Goal: Navigation & Orientation: Find specific page/section

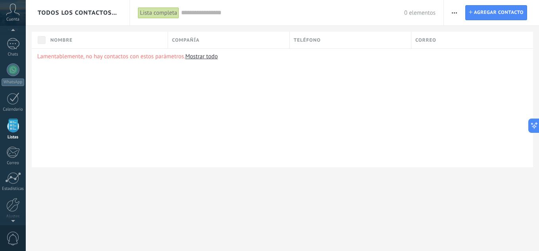
click at [11, 13] on icon at bounding box center [13, 10] width 14 height 12
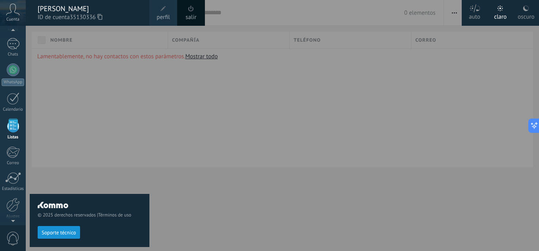
click at [161, 13] on span at bounding box center [163, 8] width 9 height 9
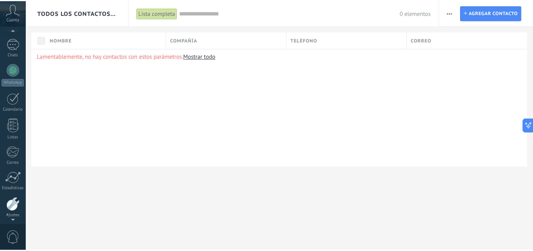
scroll to position [79, 0]
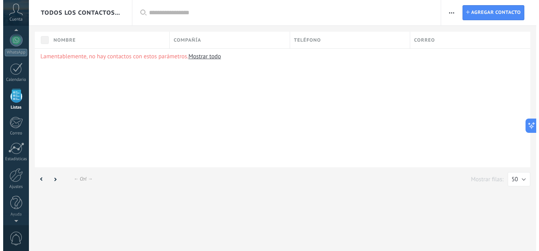
scroll to position [49, 0]
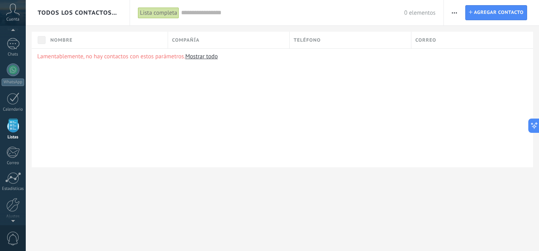
click at [13, 14] on icon at bounding box center [13, 10] width 14 height 12
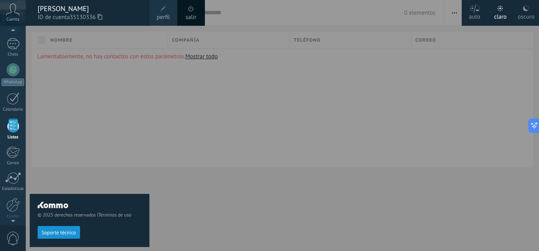
click at [224, 122] on div at bounding box center [295, 125] width 539 height 251
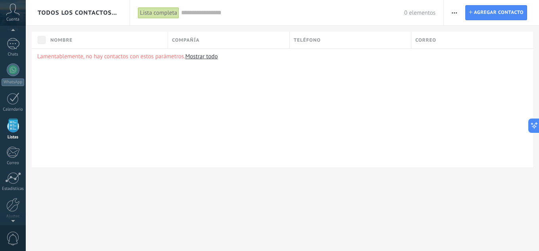
click at [225, 121] on div "Lamentablemente, no hay contactos con estos parámetros. Mostrar todo" at bounding box center [282, 107] width 501 height 119
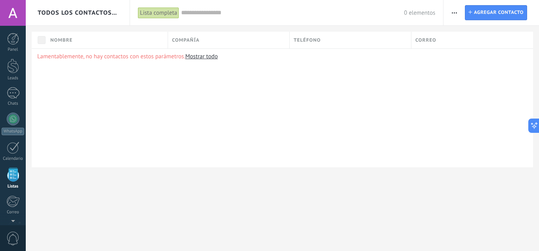
click at [14, 8] on div at bounding box center [13, 13] width 26 height 26
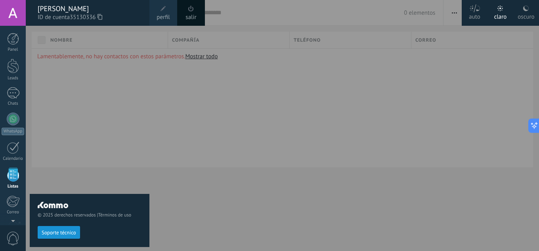
scroll to position [49, 0]
click at [327, 117] on div at bounding box center [295, 125] width 539 height 251
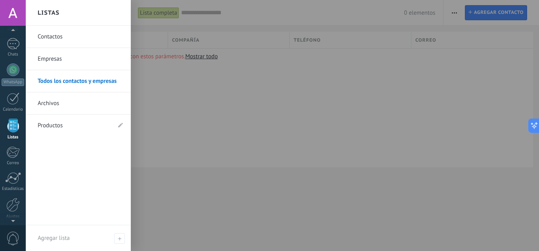
click at [11, 128] on div at bounding box center [13, 125] width 12 height 14
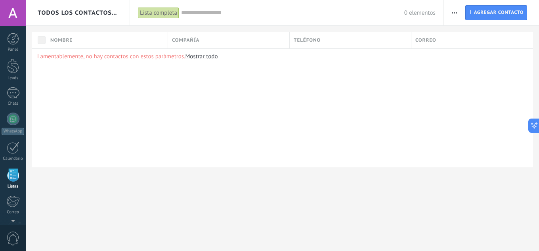
scroll to position [49, 0]
click at [333, 126] on div "Lamentablemente, no hay contactos con estos parámetros. Mostrar todo" at bounding box center [282, 107] width 501 height 119
drag, startPoint x: 525, startPoint y: 0, endPoint x: 297, endPoint y: 99, distance: 248.7
click at [297, 99] on div "Lamentablemente, no hay contactos con estos parámetros. Mostrar todo" at bounding box center [282, 107] width 501 height 119
click at [208, 14] on input "text" at bounding box center [292, 13] width 223 height 8
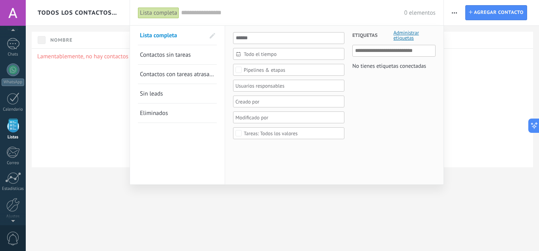
drag, startPoint x: 101, startPoint y: 124, endPoint x: 99, endPoint y: 117, distance: 8.3
click at [101, 122] on div at bounding box center [269, 125] width 539 height 251
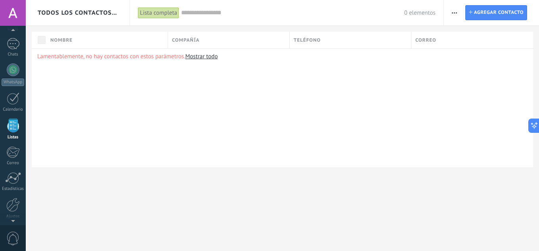
click at [88, 15] on span "Todos los contactos y empresas" at bounding box center [78, 13] width 81 height 8
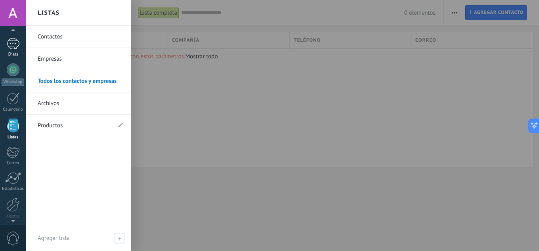
click at [16, 45] on div at bounding box center [13, 43] width 13 height 11
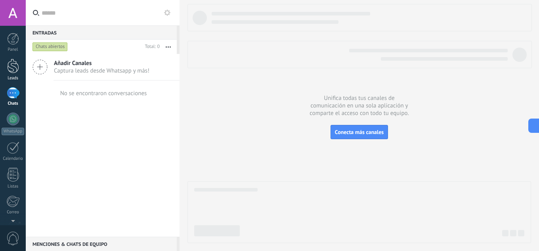
click at [16, 71] on div at bounding box center [13, 66] width 12 height 15
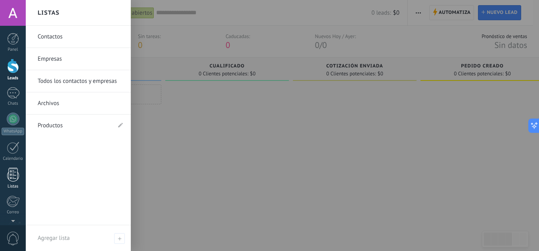
click at [13, 177] on div at bounding box center [13, 175] width 12 height 14
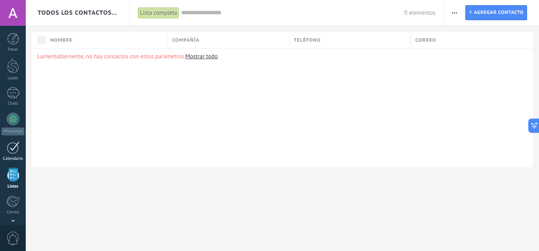
click at [14, 151] on div at bounding box center [13, 147] width 13 height 12
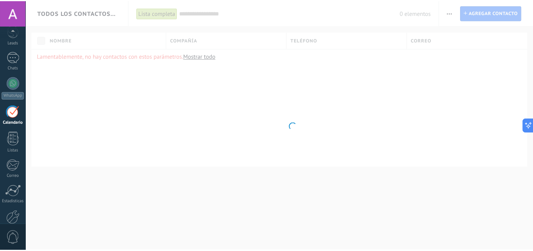
scroll to position [79, 0]
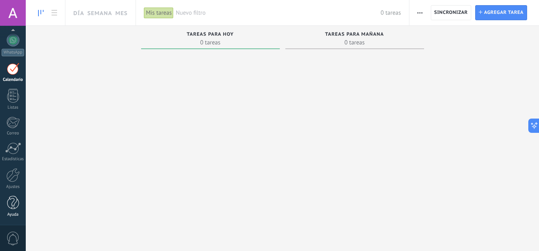
click at [17, 199] on div at bounding box center [13, 203] width 12 height 14
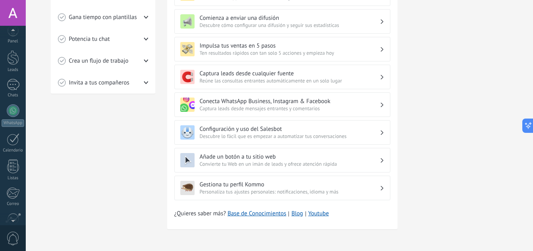
scroll to position [79, 0]
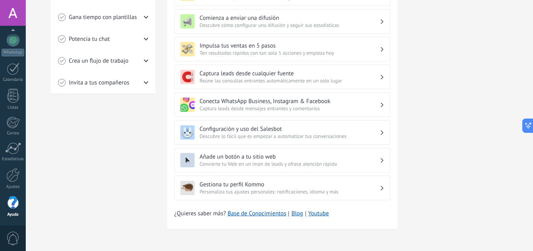
click at [472, 107] on div "💎 Prueba gratis en curso Días restantes 14 Suscríbete ahora Obtén asistencia pe…" at bounding box center [458, 5] width 99 height 468
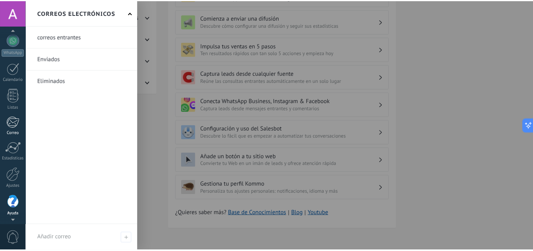
scroll to position [0, 0]
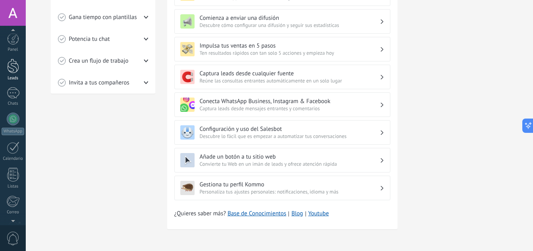
click at [13, 69] on div at bounding box center [13, 66] width 12 height 15
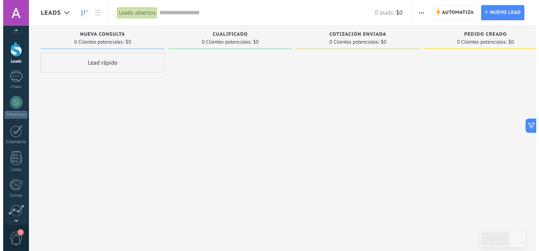
scroll to position [25, 0]
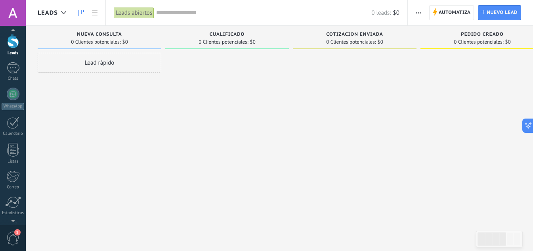
click at [16, 242] on span "1" at bounding box center [12, 238] width 13 height 14
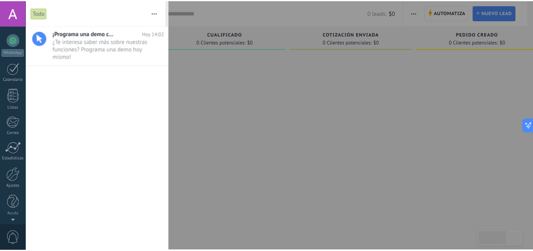
scroll to position [0, 0]
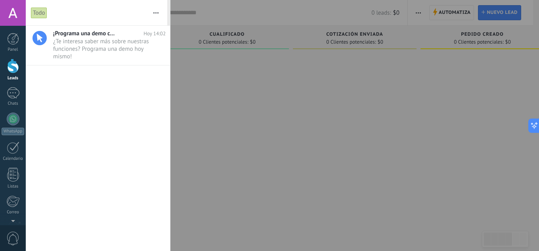
click at [298, 139] on div at bounding box center [269, 125] width 539 height 251
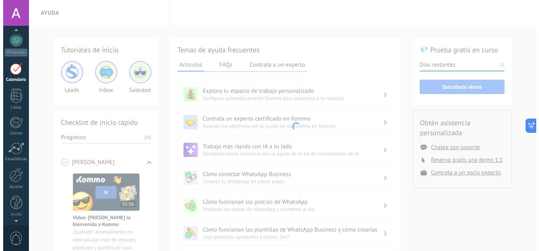
scroll to position [23, 0]
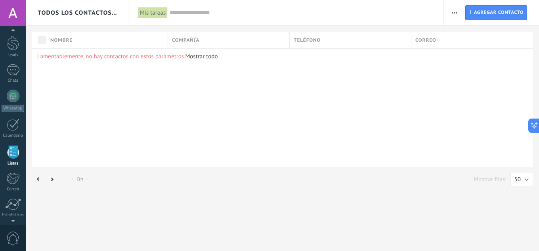
scroll to position [49, 0]
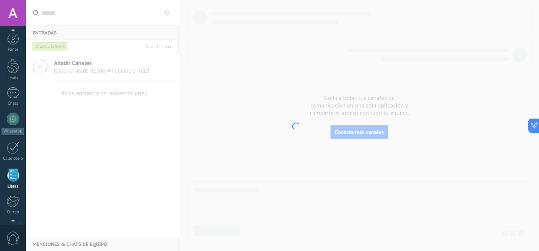
scroll to position [49, 0]
